Goal: Information Seeking & Learning: Learn about a topic

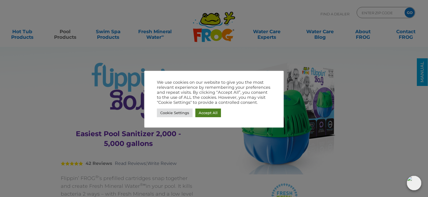
click at [203, 111] on link "Accept All" at bounding box center [208, 112] width 26 height 9
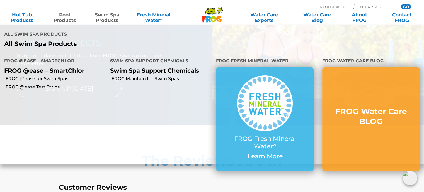
scroll to position [1143, 0]
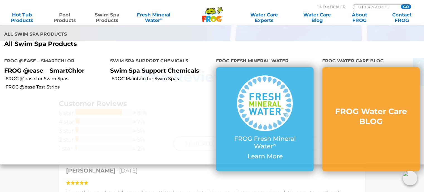
click at [127, 45] on p "All Swim Spa Products" at bounding box center [105, 43] width 203 height 7
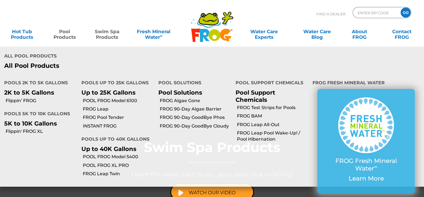
click at [61, 34] on link "Pool Products" at bounding box center [64, 31] width 33 height 11
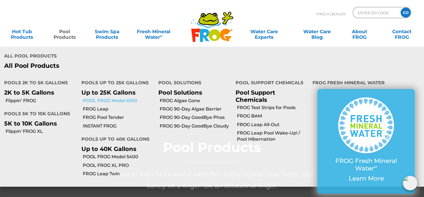
click at [103, 101] on link "POOL FROG Model 6100" at bounding box center [119, 101] width 72 height 6
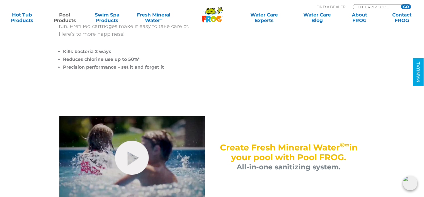
scroll to position [279, 0]
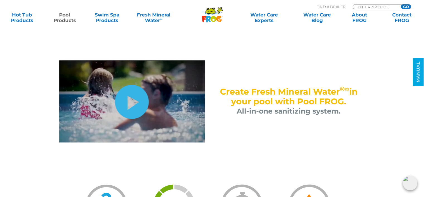
click at [135, 103] on link "hide-me" at bounding box center [132, 102] width 34 height 34
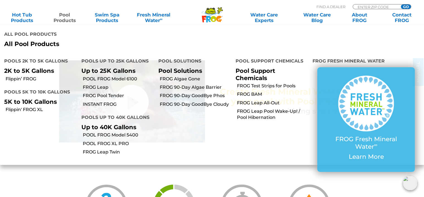
click at [64, 18] on link "Pool Products" at bounding box center [64, 17] width 33 height 11
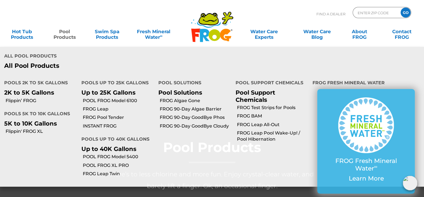
click at [64, 34] on link "Pool Products" at bounding box center [64, 31] width 33 height 11
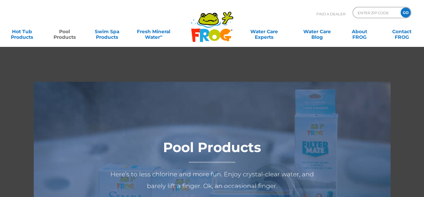
click at [67, 37] on link "Pool Products" at bounding box center [64, 31] width 33 height 11
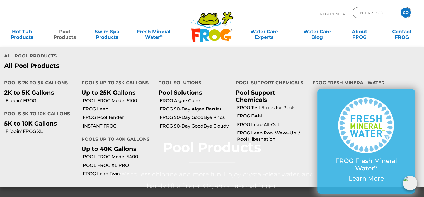
click at [66, 35] on link "Pool Products" at bounding box center [64, 31] width 33 height 11
click at [24, 132] on link "Flippin' FROG XL" at bounding box center [42, 131] width 72 height 6
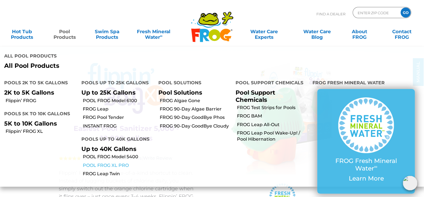
click at [110, 164] on link "POOL FROG XL PRO" at bounding box center [119, 165] width 72 height 6
